Goal: Contribute content

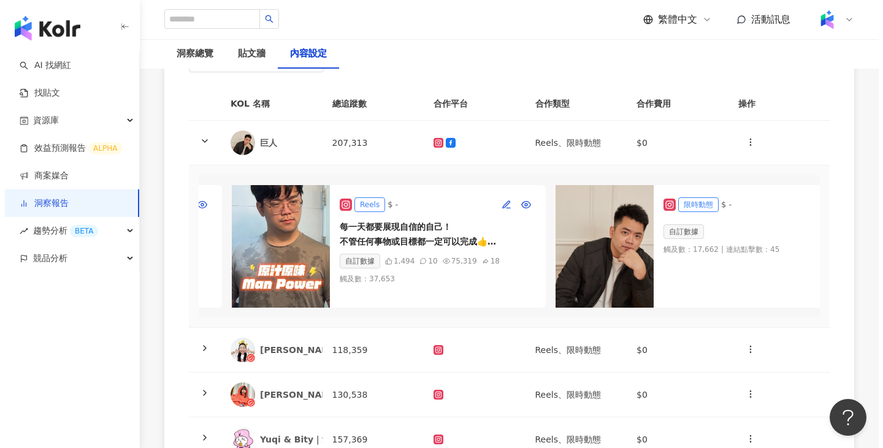
scroll to position [0, 369]
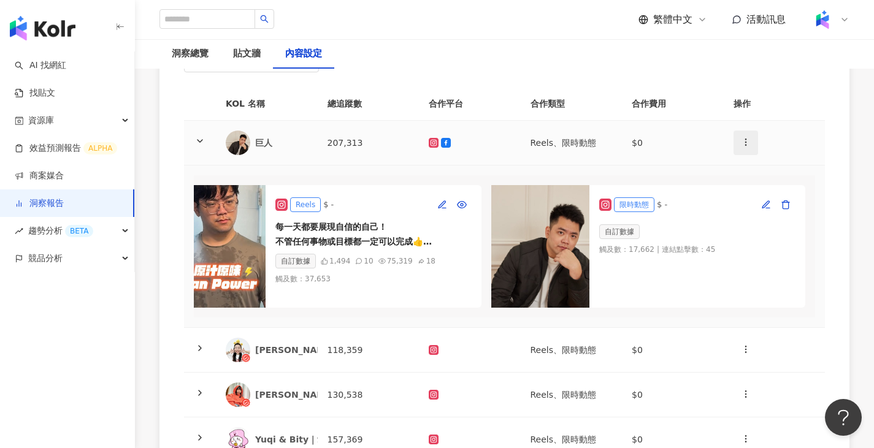
click at [740, 154] on button "button" at bounding box center [746, 143] width 25 height 25
click at [748, 175] on icon at bounding box center [748, 172] width 9 height 9
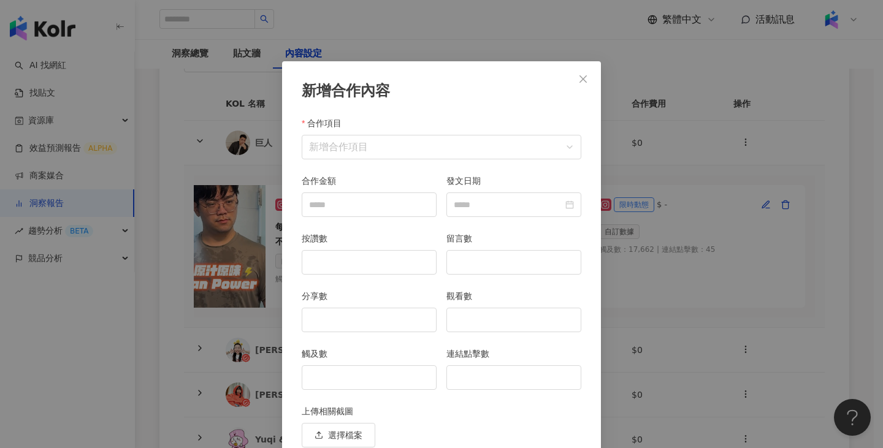
scroll to position [53, 0]
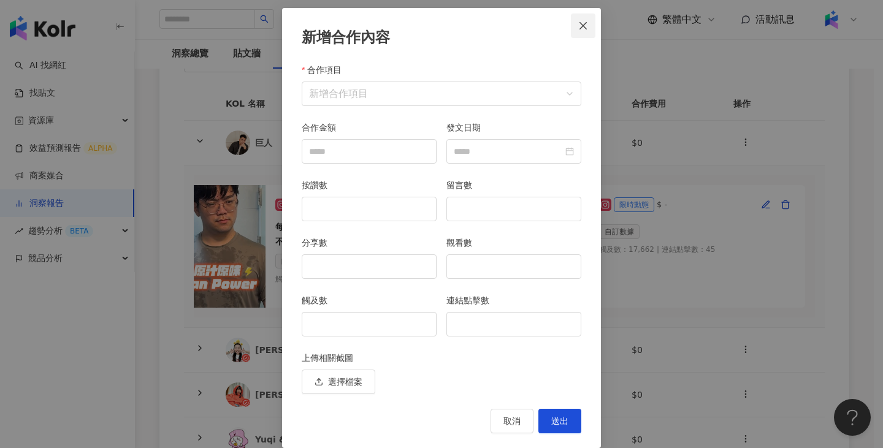
click at [571, 17] on button "Close" at bounding box center [583, 25] width 25 height 25
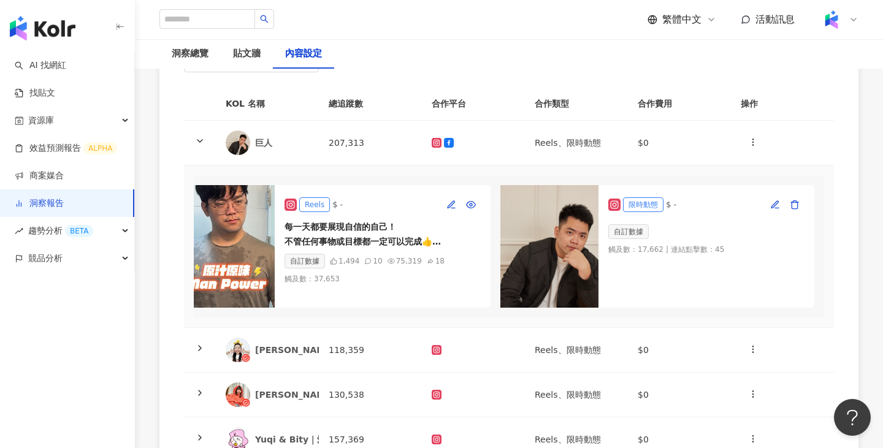
scroll to position [0, 360]
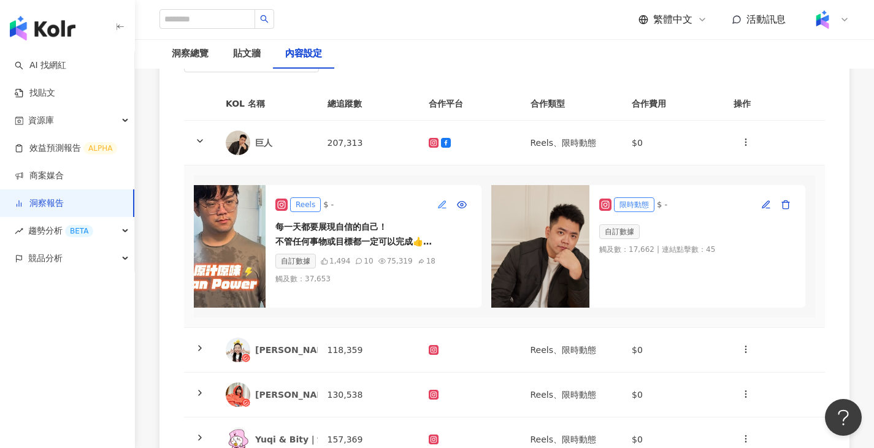
click at [445, 206] on icon "button" at bounding box center [442, 205] width 10 height 10
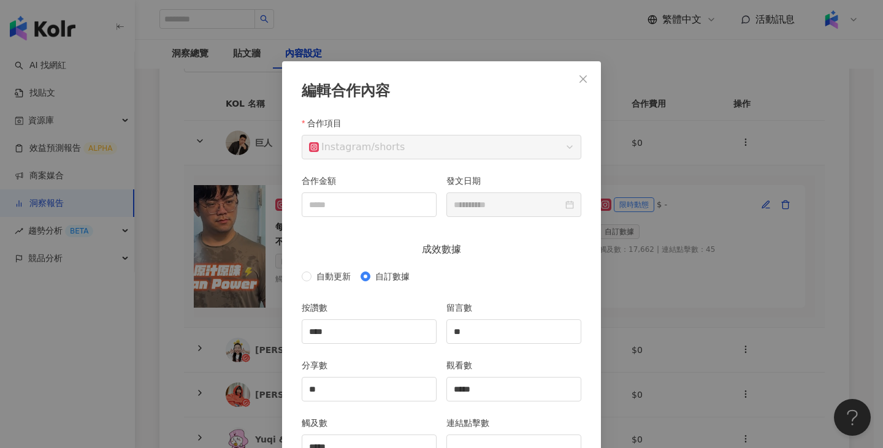
scroll to position [61, 0]
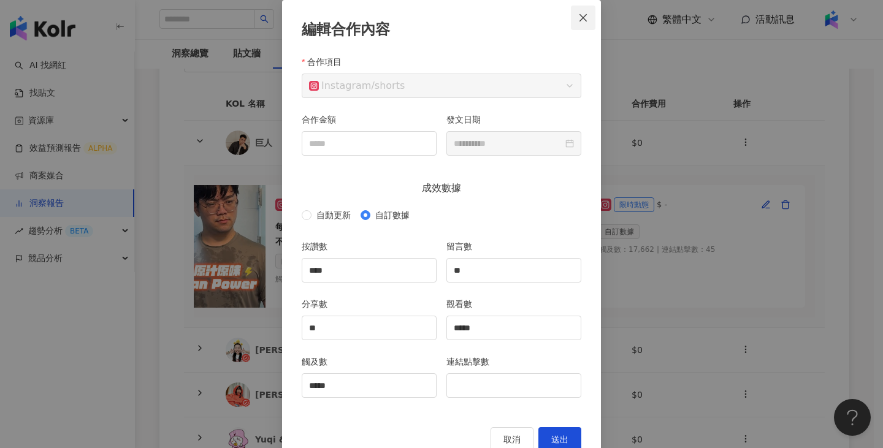
click at [580, 10] on button "Close" at bounding box center [583, 18] width 25 height 25
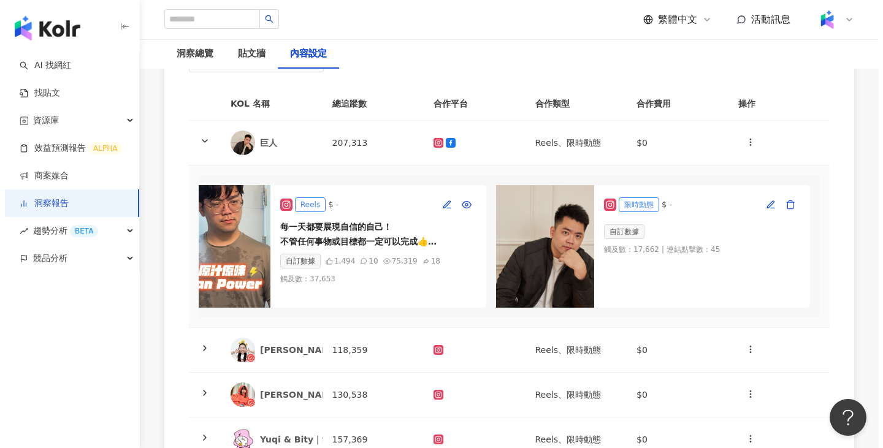
scroll to position [0, 369]
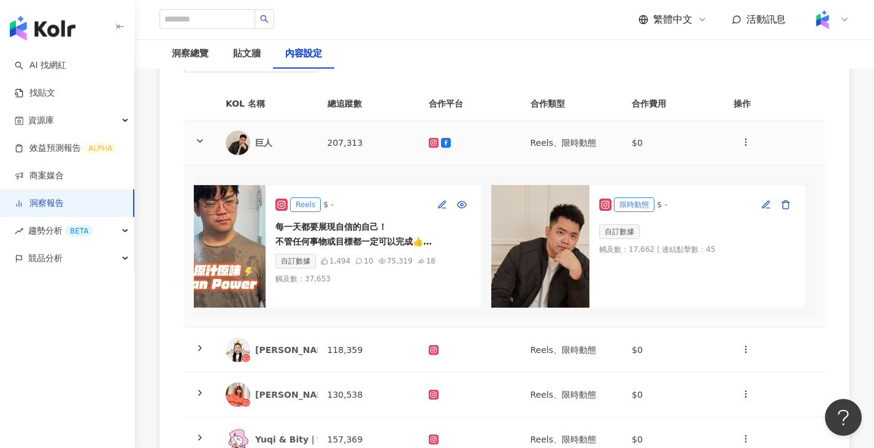
click at [759, 141] on td at bounding box center [775, 143] width 102 height 45
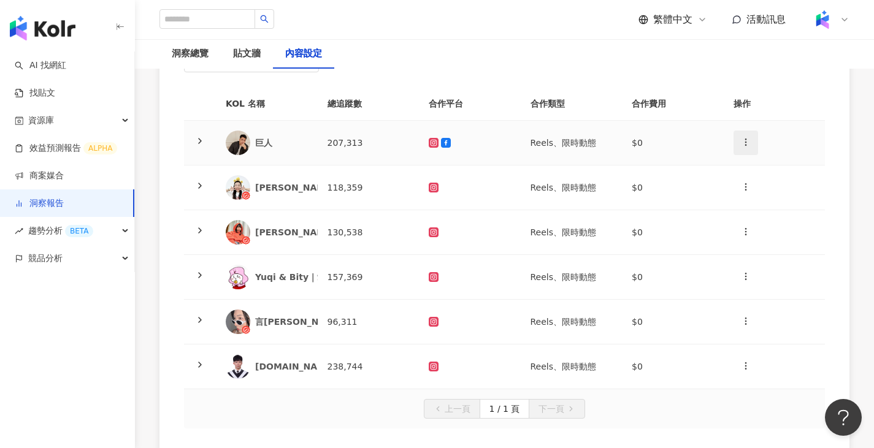
click at [745, 142] on icon "button" at bounding box center [746, 142] width 10 height 10
click at [753, 172] on div "新增內容" at bounding box center [768, 172] width 48 height 13
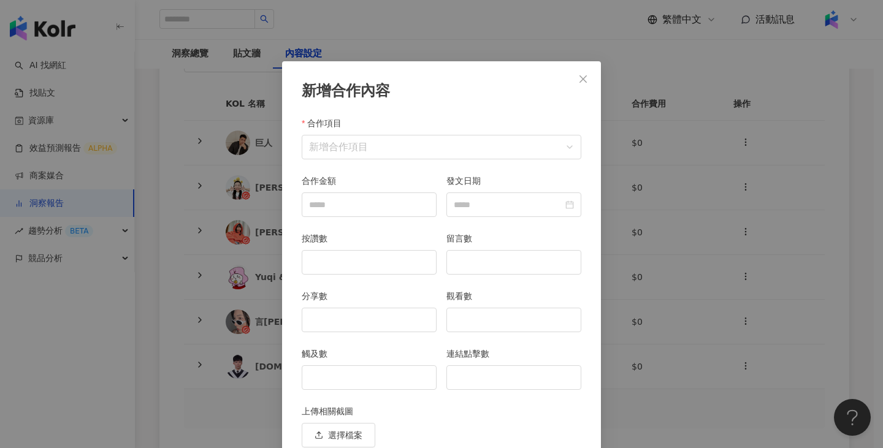
scroll to position [53, 0]
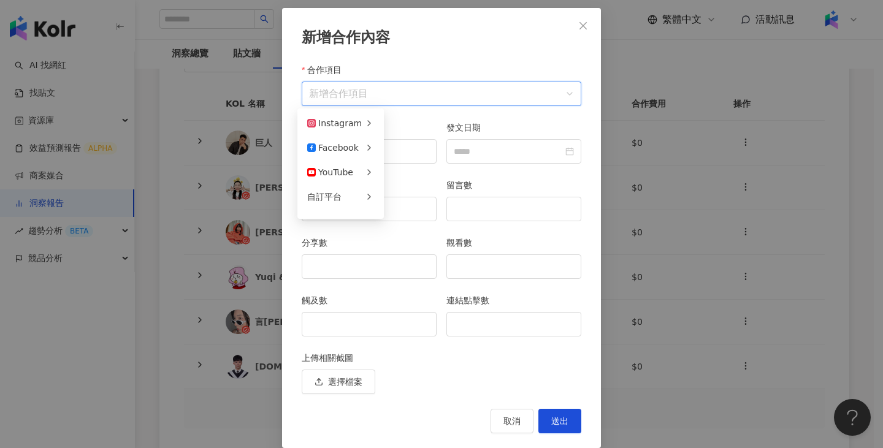
click at [550, 83] on input "合作項目" at bounding box center [441, 93] width 265 height 23
click at [407, 149] on span "限時動態" at bounding box center [411, 148] width 34 height 10
click at [497, 161] on div at bounding box center [514, 151] width 135 height 25
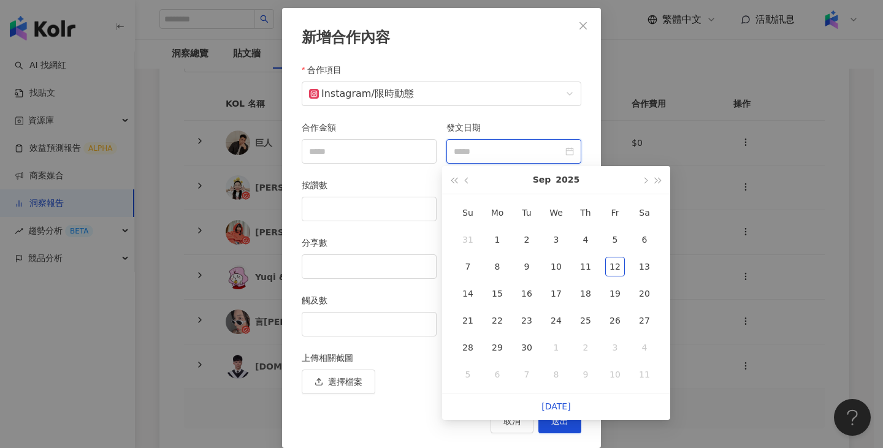
click at [496, 155] on input "發文日期" at bounding box center [508, 151] width 109 height 13
click at [465, 182] on span "button" at bounding box center [468, 181] width 6 height 6
type input "**********"
click at [590, 350] on div "31" at bounding box center [586, 348] width 20 height 20
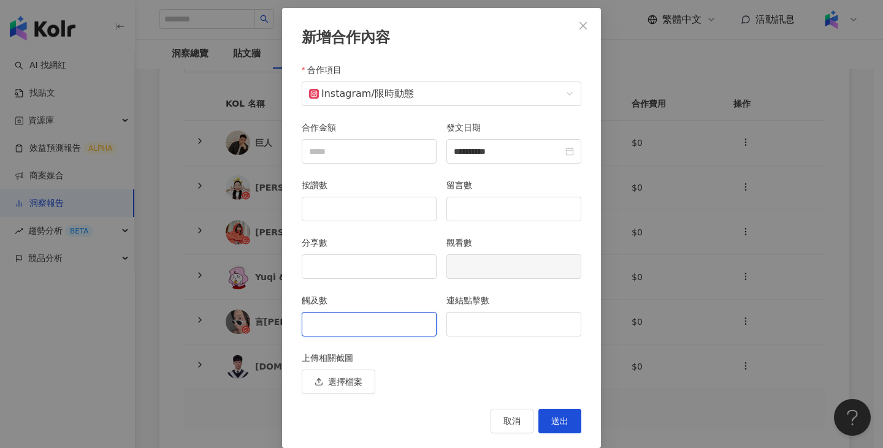
drag, startPoint x: 391, startPoint y: 326, endPoint x: 331, endPoint y: -74, distance: 405.1
click at [331, 0] on html "AI 找網紅 找貼文 資源庫 效益預測報告 ALPHA 商案媒合 洞察報告 趨勢分析 BETA 競品分析 繁體中文 活動訊息 洞察報告 Uber Eats_2…" at bounding box center [441, 85] width 883 height 448
type input "****"
click at [516, 313] on input "連結點擊數" at bounding box center [514, 324] width 134 height 23
type input "**"
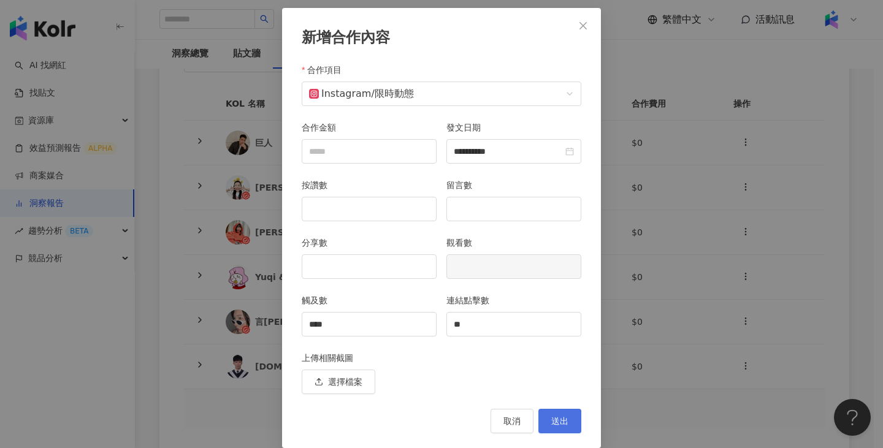
click at [547, 429] on button "送出" at bounding box center [560, 421] width 43 height 25
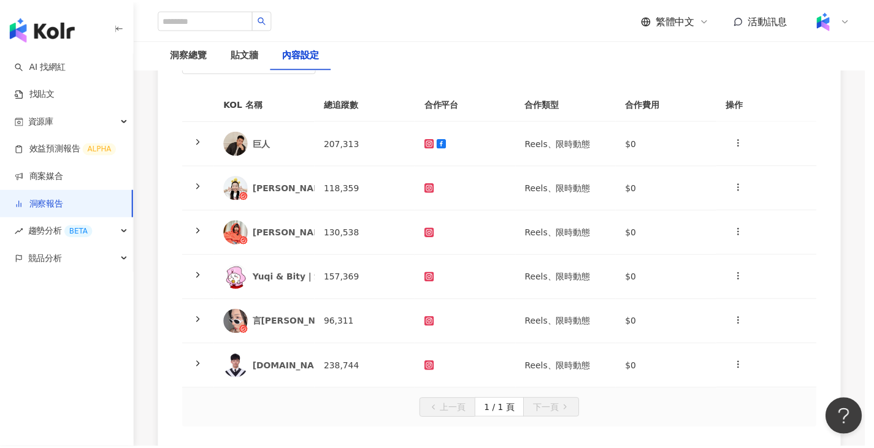
scroll to position [7, 0]
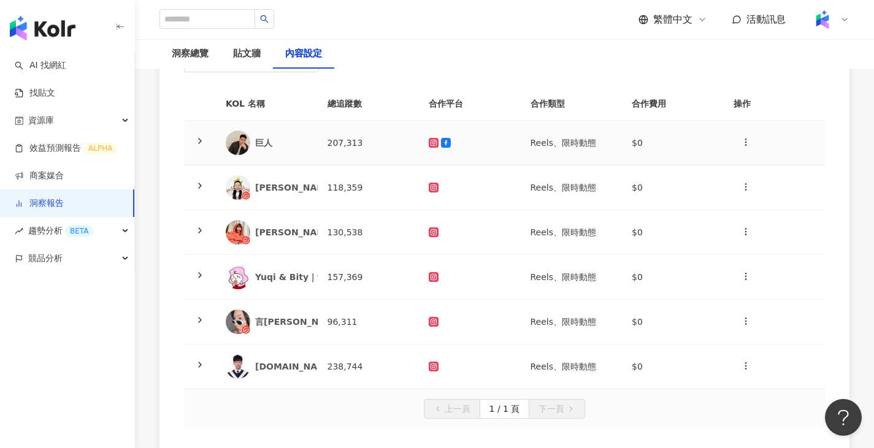
click at [491, 156] on td at bounding box center [470, 143] width 102 height 45
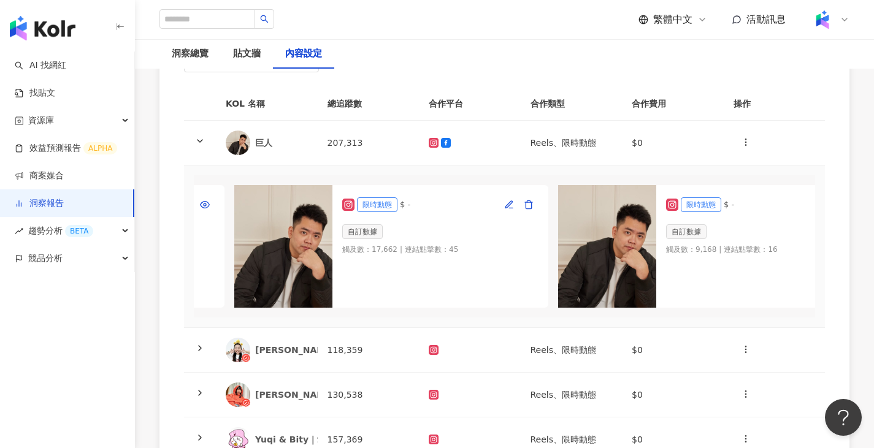
scroll to position [0, 614]
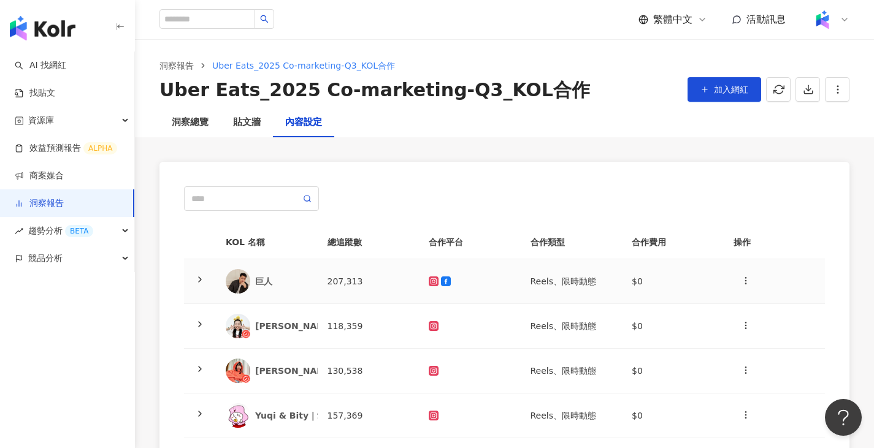
click at [311, 301] on td "巨人" at bounding box center [267, 281] width 102 height 45
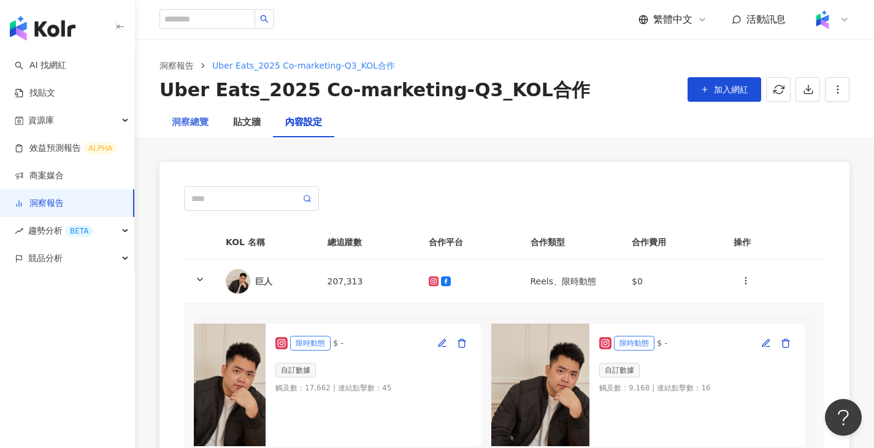
click at [208, 130] on div "洞察總覽" at bounding box center [189, 122] width 61 height 29
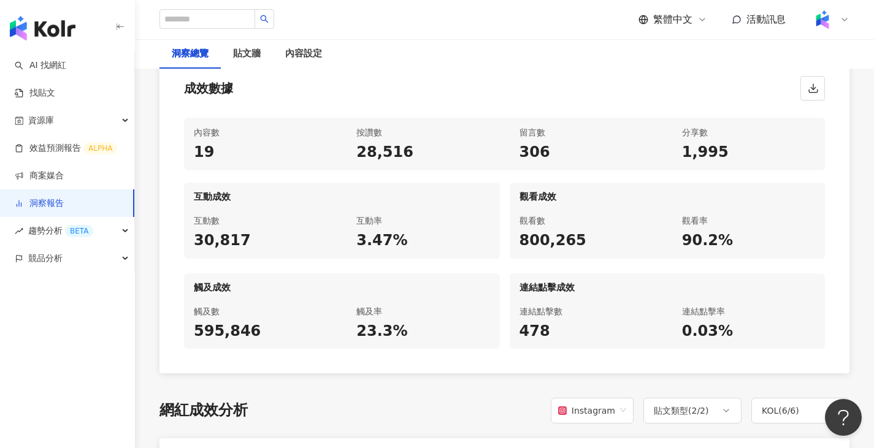
scroll to position [590, 0]
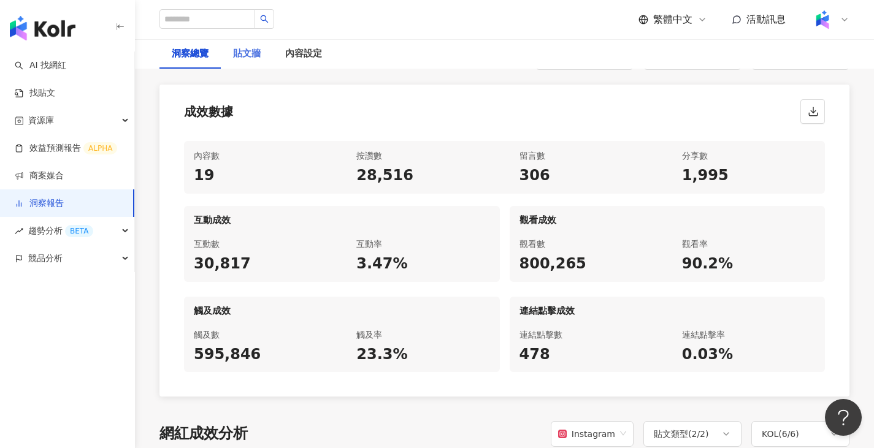
click at [233, 55] on div "貼文牆" at bounding box center [247, 53] width 52 height 29
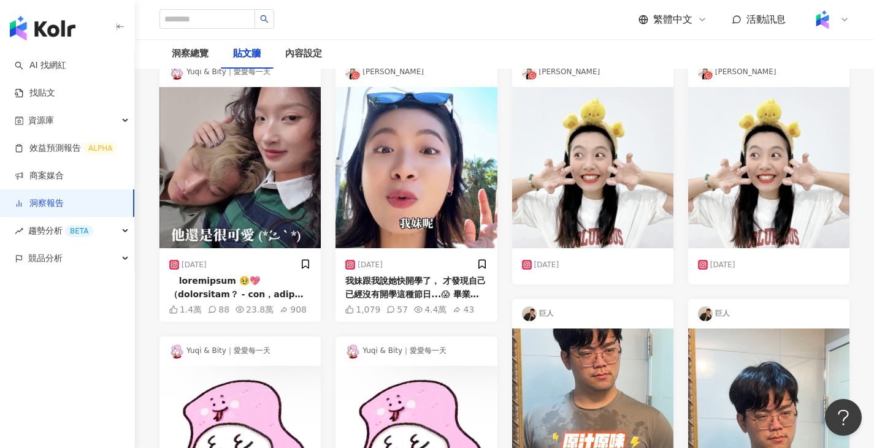
scroll to position [146, 0]
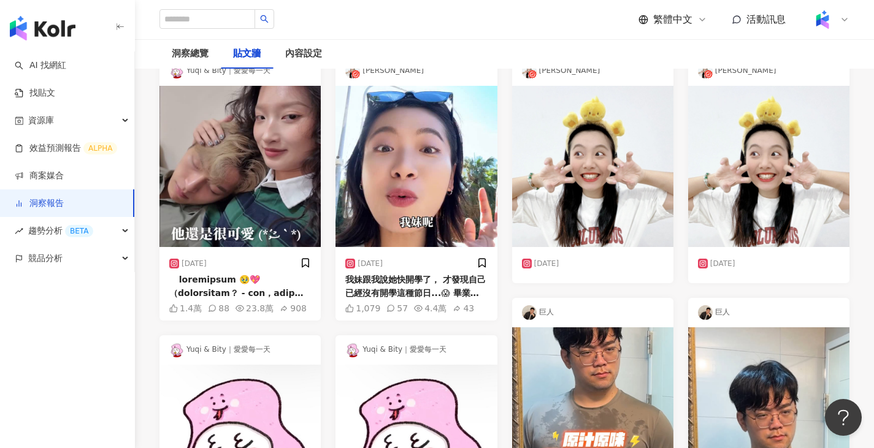
click at [258, 264] on div "2025/8/28" at bounding box center [240, 264] width 142 height 18
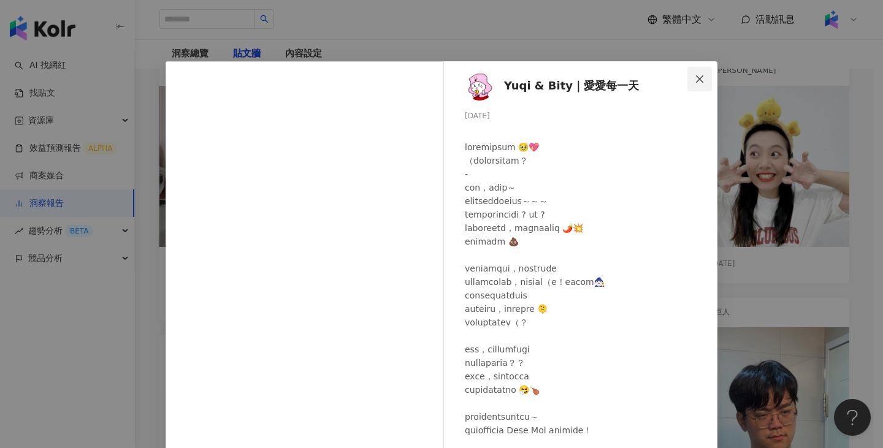
click at [695, 79] on icon "close" at bounding box center [700, 79] width 10 height 10
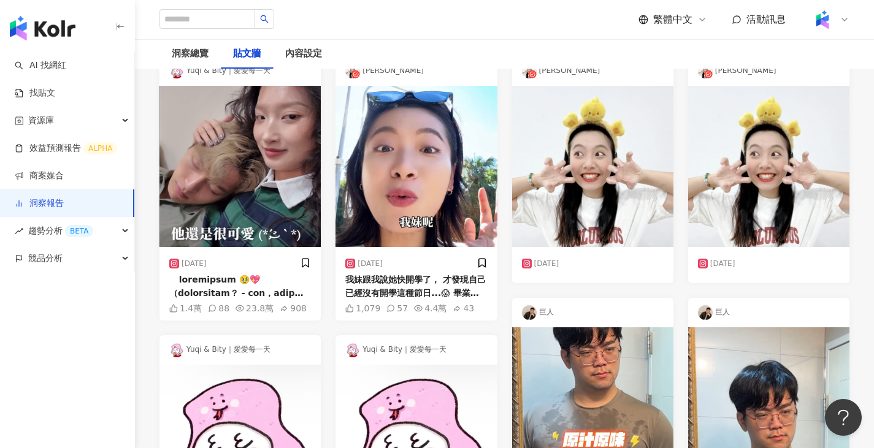
click at [367, 270] on div "2025/8/28" at bounding box center [416, 264] width 142 height 18
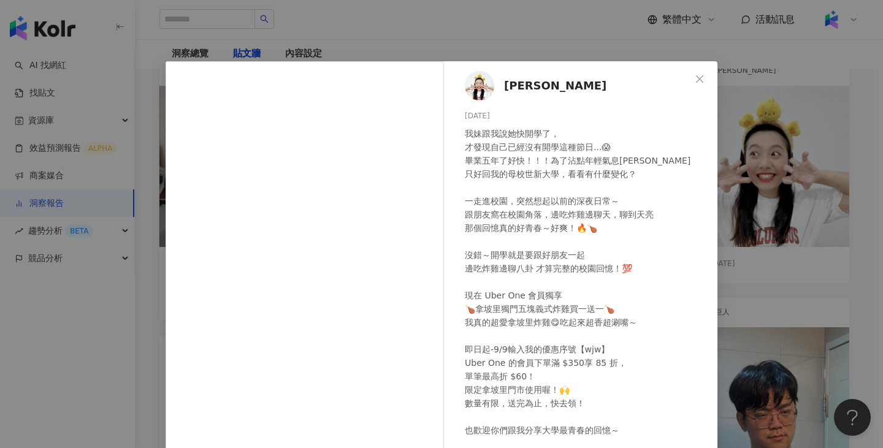
click at [760, 217] on div "靖雯 2025/8/28 我妹跟我說她快開學了， 才發現自己已經沒有開學這種節日...😱 畢業五年了好快！！！為了沾點年輕氣息哈哈哈 只好回我的母校世新大學，…" at bounding box center [441, 224] width 883 height 448
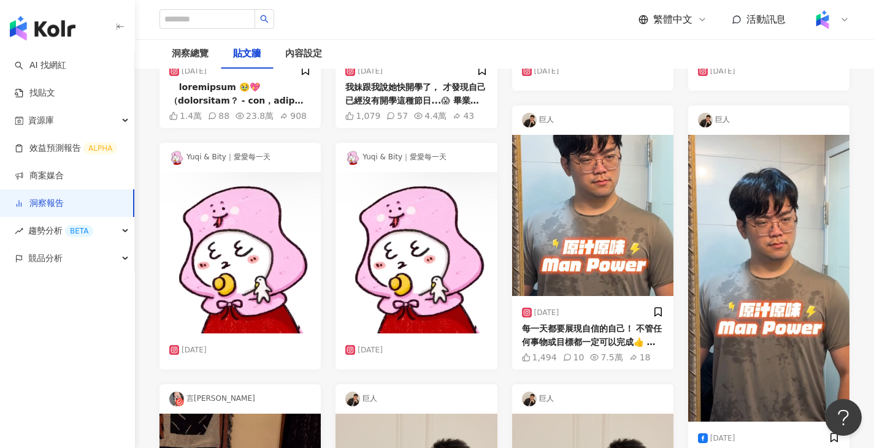
scroll to position [339, 0]
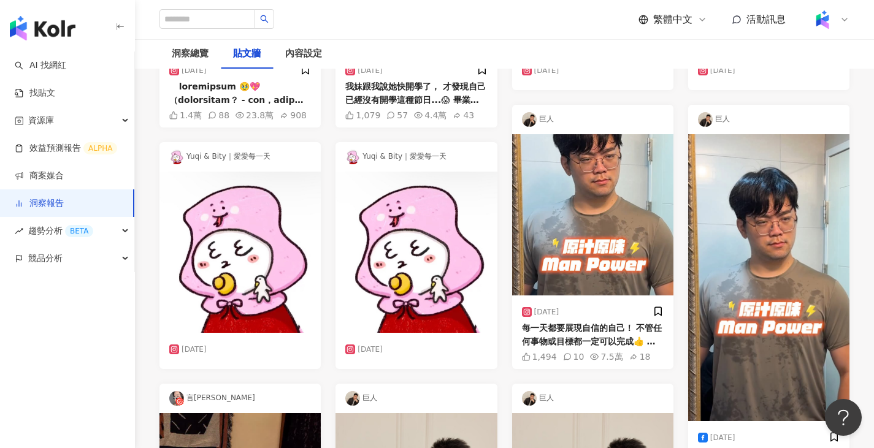
click at [604, 329] on div "每一天都要展現自信的自己！ 不管任何事物或目標都一定可以完成👍 所以美食對我來說非常重要！ 是最能給人動力或療癒心靈的好東西😎 不管任何時候吃飽喝足了再上！ …" at bounding box center [593, 335] width 142 height 28
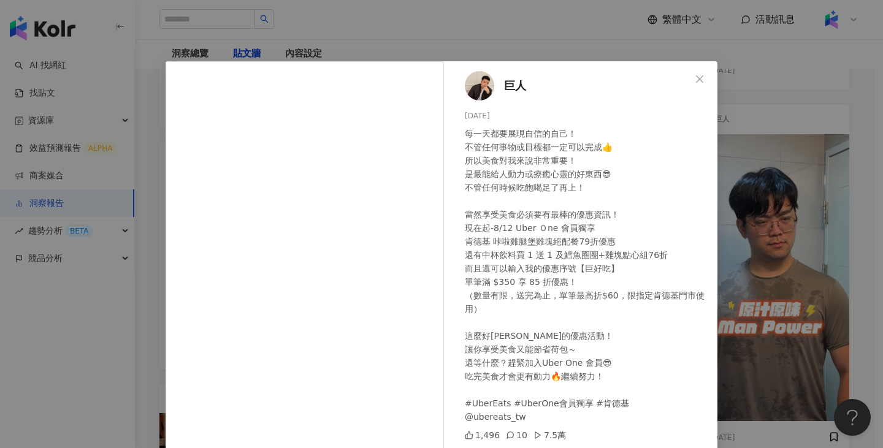
click at [768, 197] on div "巨人 2025/7/31 每一天都要展現自信的自己！ 不管任何事物或目標都一定可以完成👍 所以美食對我來說非常重要！ 是最能給人動力或療癒心靈的好東西😎 不管…" at bounding box center [441, 224] width 883 height 448
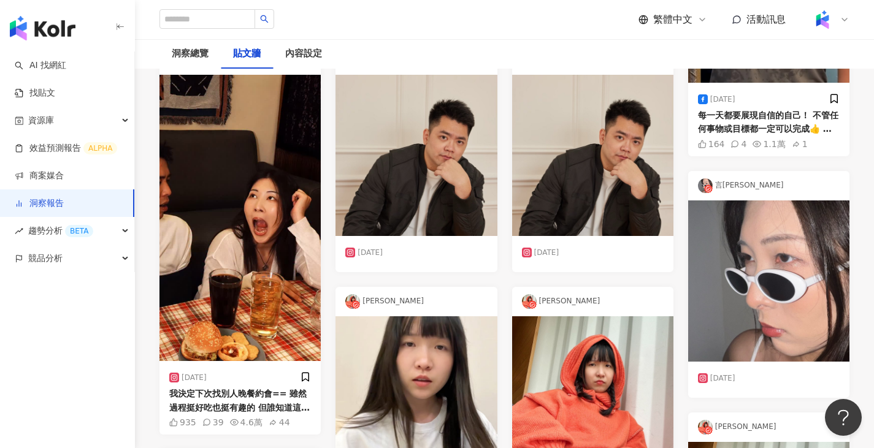
scroll to position [678, 0]
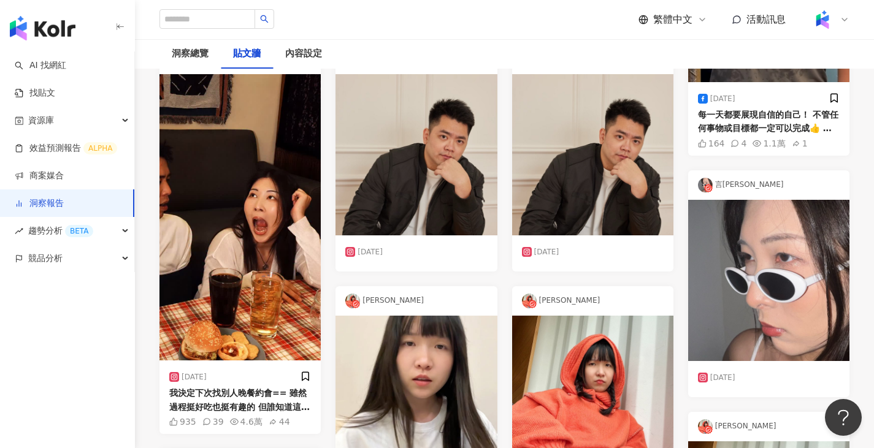
click at [231, 402] on div "我決定下次找別人晚餐約會== 雖然過程挺好吃也挺有趣的 但誰知道這麼費衣服😀😀 算了 靠吃飯省錢省起來！ 7/30-8/12 Uber One 會員獨享 肯德…" at bounding box center [240, 400] width 142 height 28
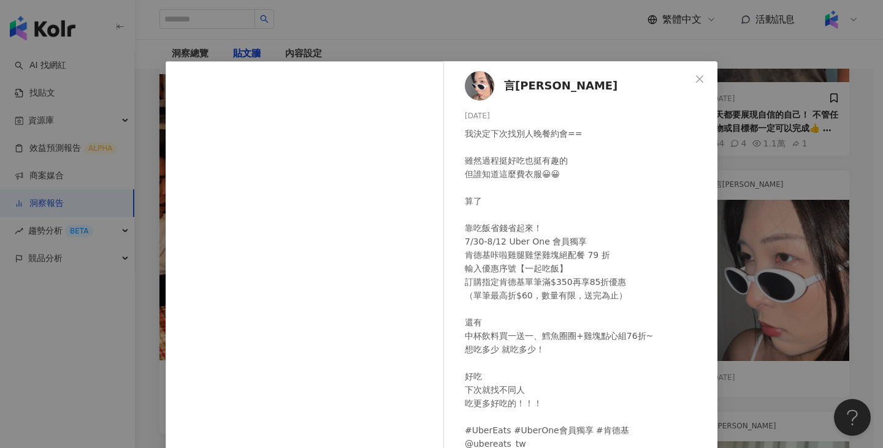
click at [750, 218] on div "言泳霈 2025/7/31 我決定下次找別人晚餐約會== 雖然過程挺好吃也挺有趣的 但誰知道這麼費衣服😀😀 算了 靠吃飯省錢省起來！ 7/30-8/12 Ub…" at bounding box center [441, 224] width 883 height 448
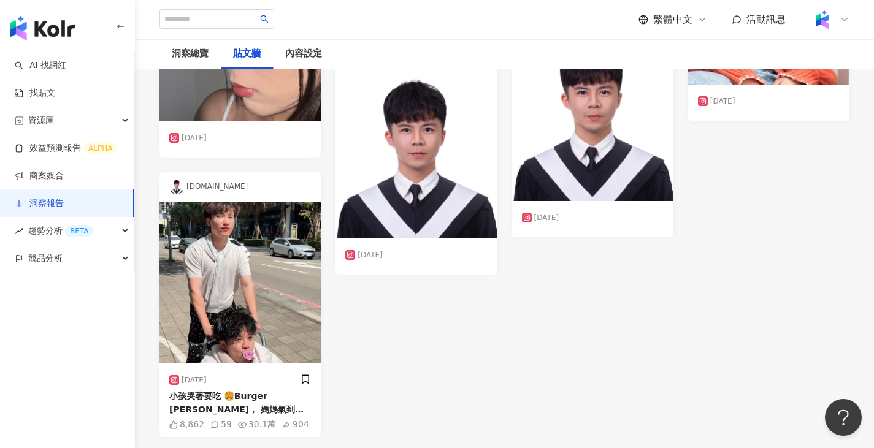
scroll to position [1210, 0]
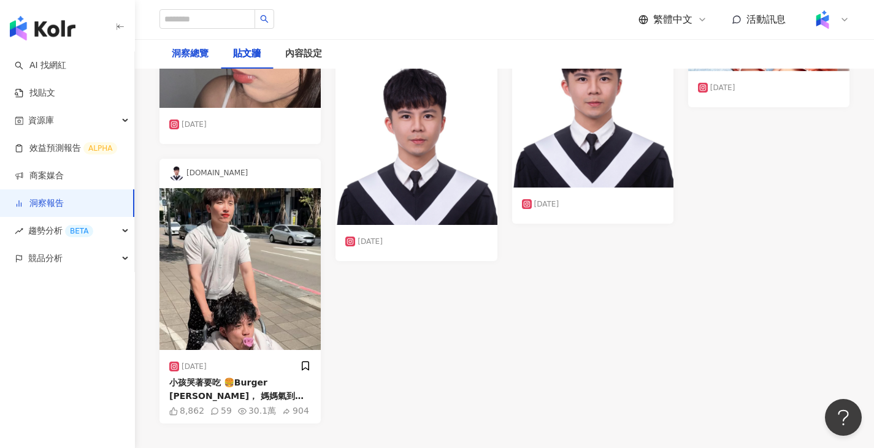
click at [187, 49] on div "洞察總覽" at bounding box center [190, 54] width 37 height 15
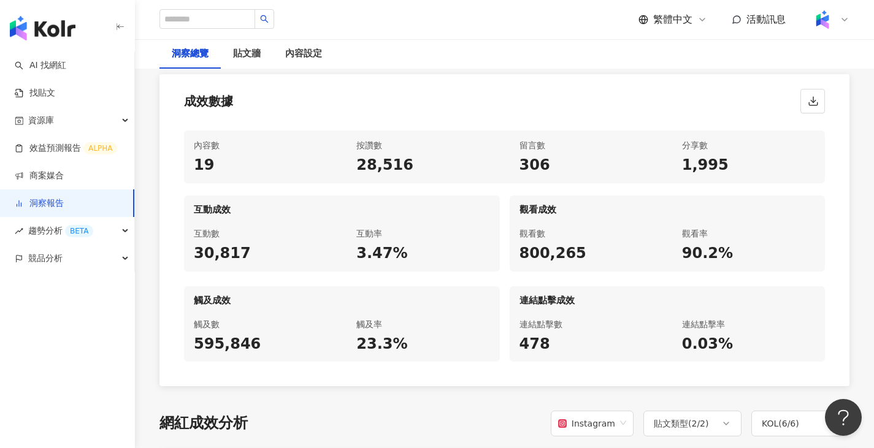
scroll to position [596, 0]
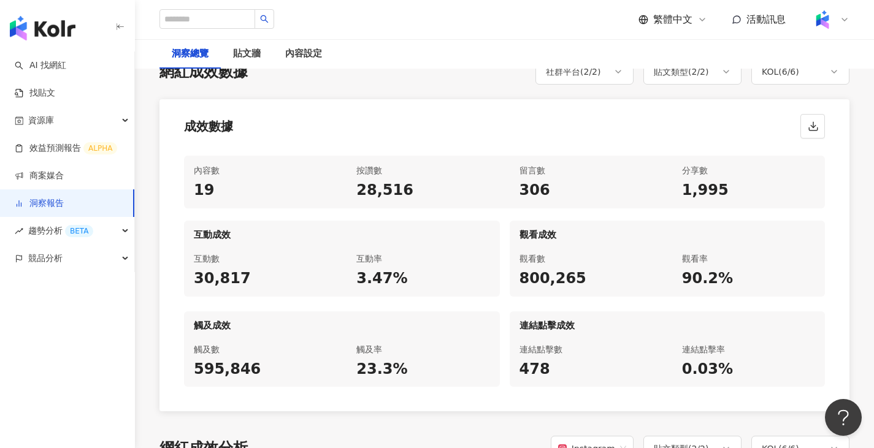
scroll to position [575, 0]
click at [303, 57] on div "內容設定" at bounding box center [303, 54] width 37 height 15
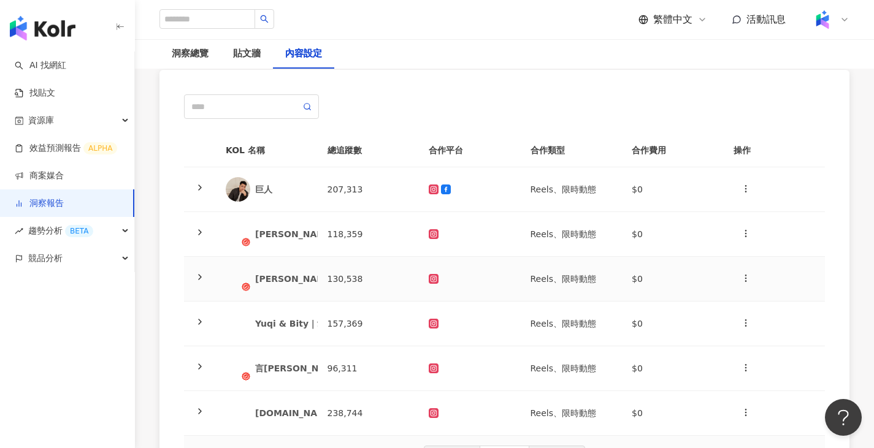
scroll to position [94, 0]
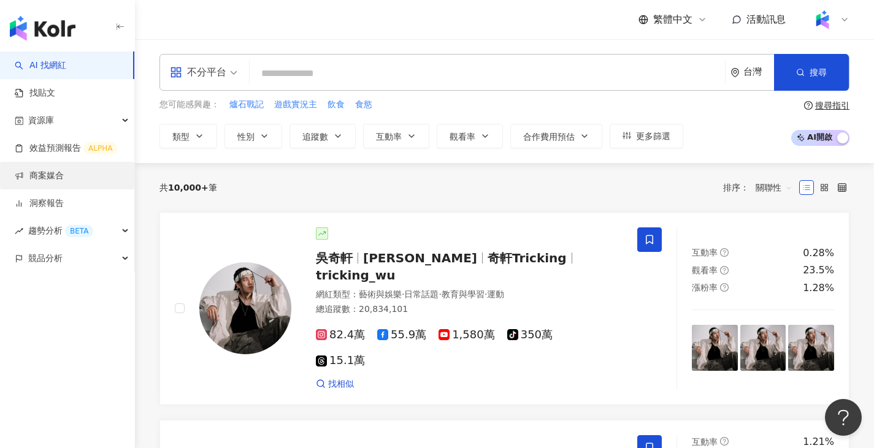
click at [64, 171] on link "商案媒合" at bounding box center [39, 176] width 49 height 12
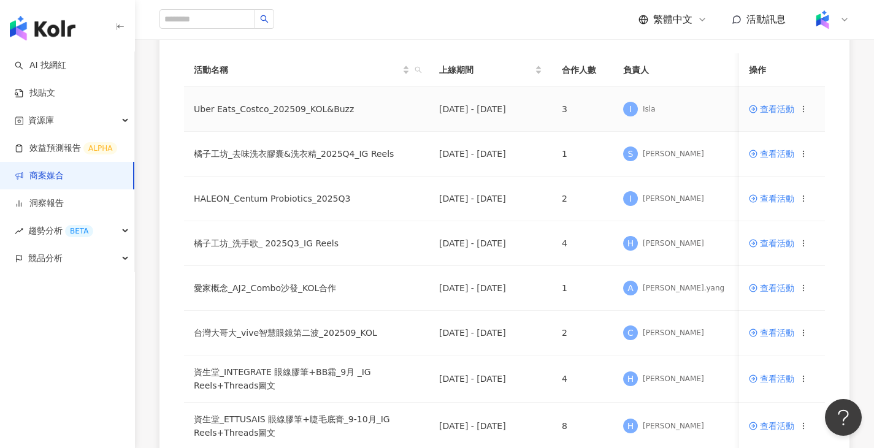
scroll to position [139, 0]
